Goal: Navigation & Orientation: Go to known website

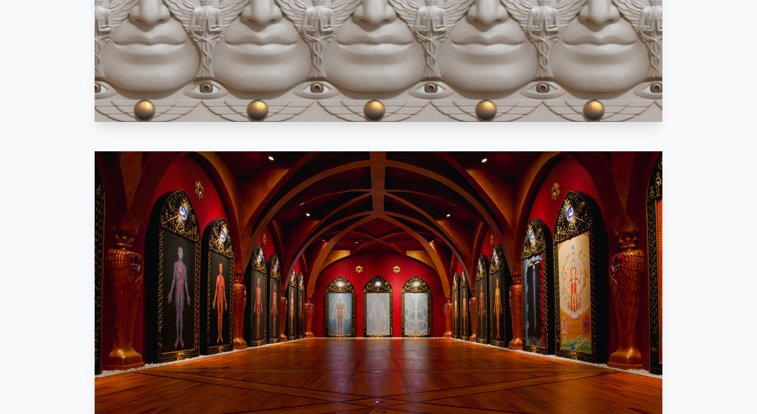
scroll to position [833, 0]
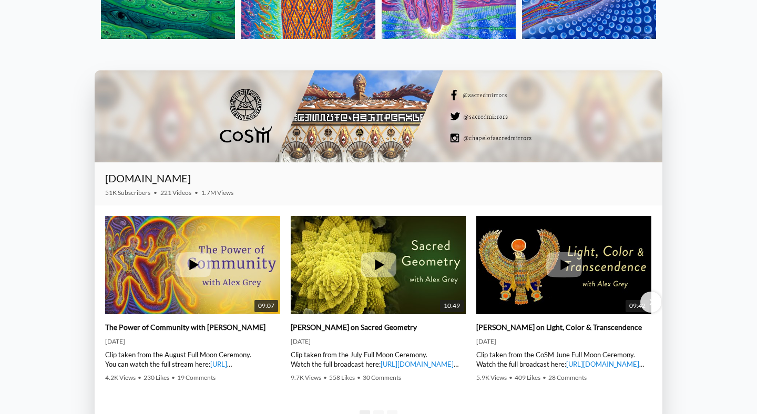
drag, startPoint x: 730, startPoint y: 168, endPoint x: 724, endPoint y: 16, distance: 152.0
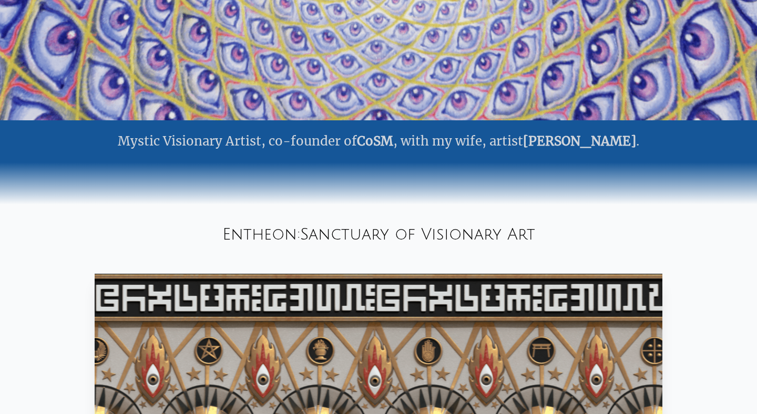
scroll to position [0, 0]
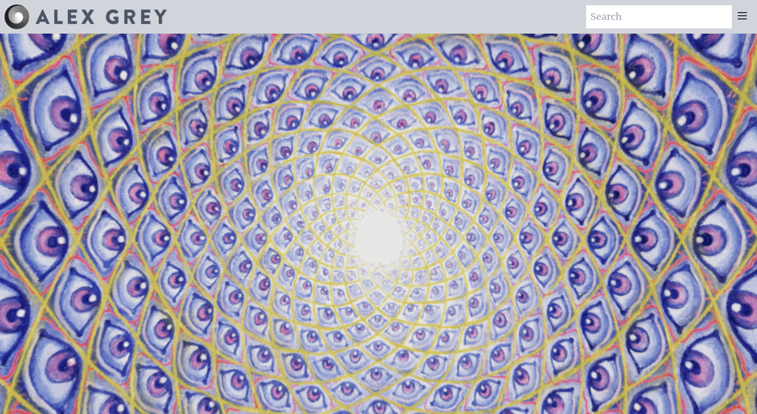
click at [749, 18] on div at bounding box center [742, 16] width 21 height 23
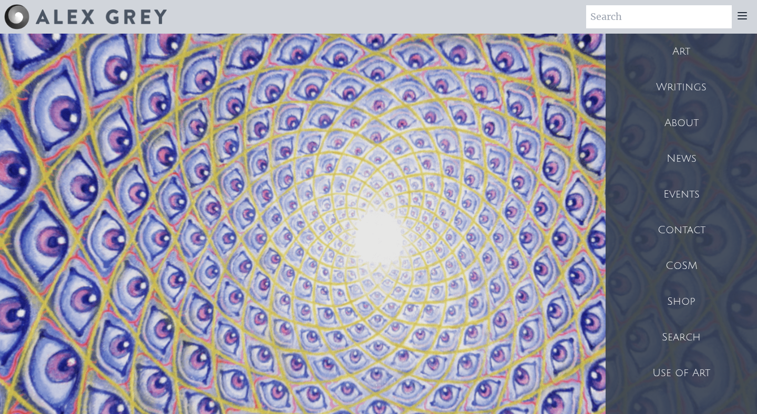
click at [684, 261] on div "CoSM" at bounding box center [681, 266] width 151 height 36
